Goal: Check status: Check status

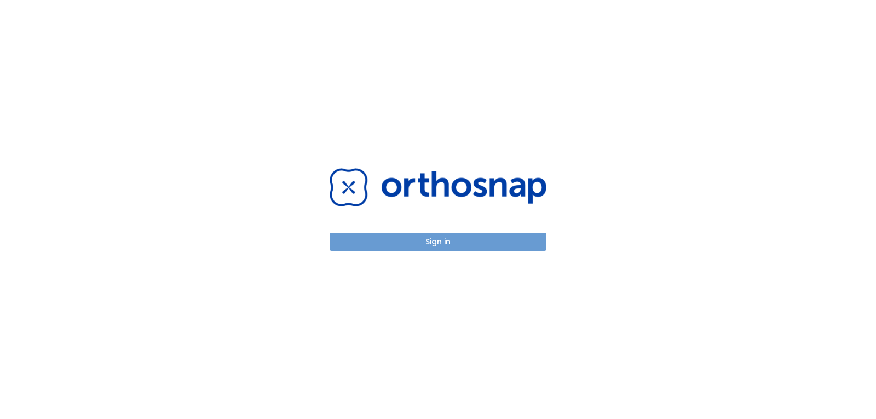
click at [438, 243] on button "Sign in" at bounding box center [438, 242] width 217 height 18
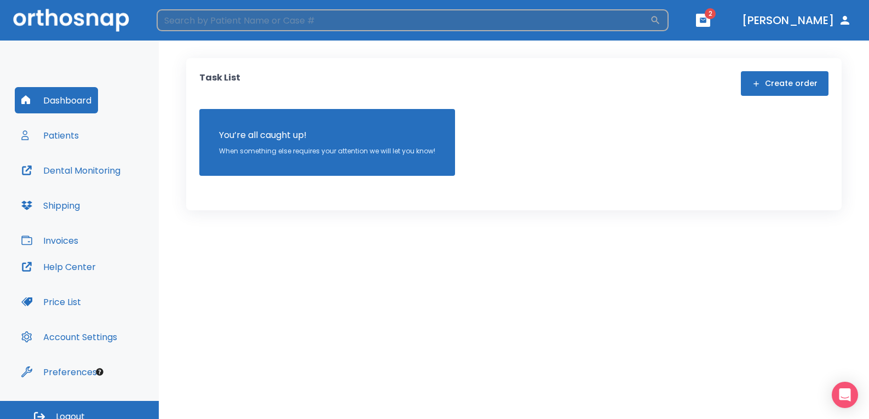
click at [225, 23] on input "search" at bounding box center [403, 20] width 493 height 22
type input "[PERSON_NAME]"
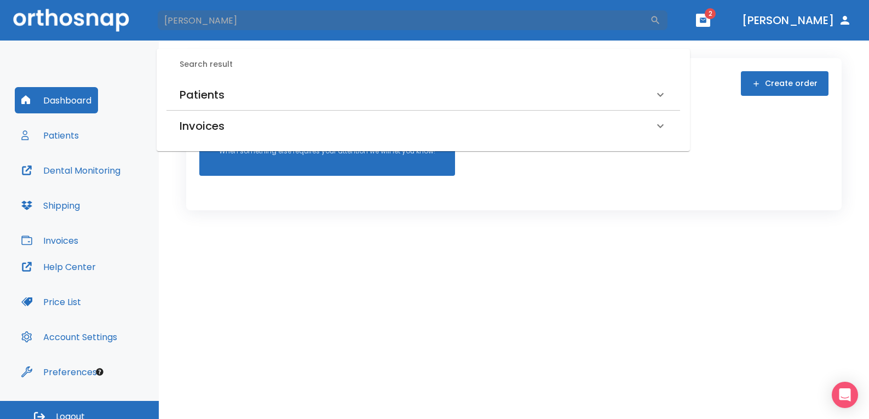
click at [218, 93] on h6 "Patients" at bounding box center [202, 95] width 45 height 18
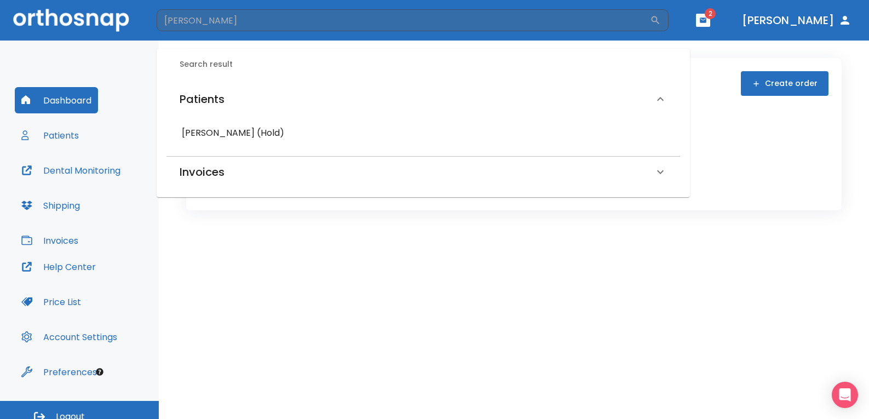
click at [216, 121] on div "[PERSON_NAME] (Hold)" at bounding box center [423, 133] width 514 height 28
click at [220, 126] on h6 "Frenchell Henson (Hold)" at bounding box center [423, 132] width 483 height 15
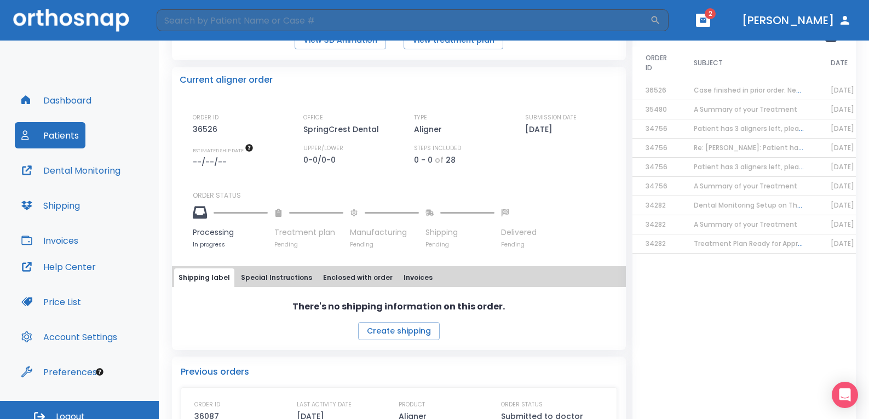
scroll to position [164, 0]
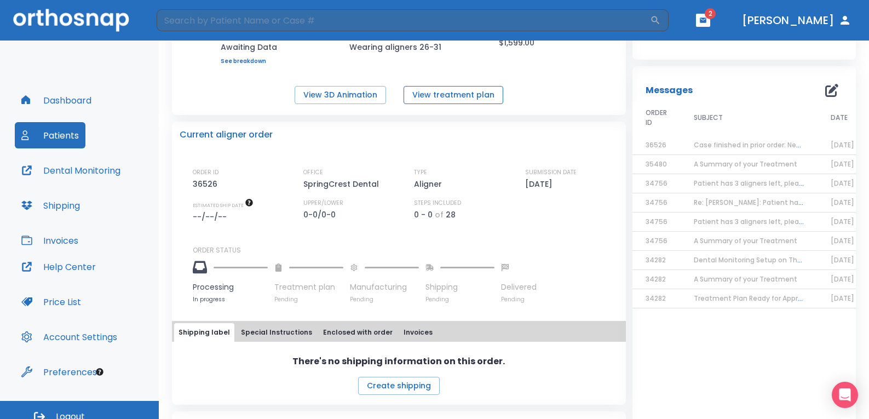
click at [465, 89] on button "View treatment plan" at bounding box center [454, 95] width 100 height 18
